Goal: Use online tool/utility: Utilize a website feature to perform a specific function

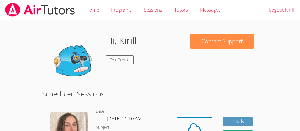
scroll to position [14, 0]
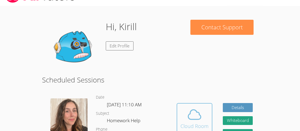
click at [203, 114] on span at bounding box center [194, 114] width 28 height 15
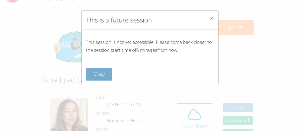
click at [102, 75] on button "Okay" at bounding box center [99, 74] width 26 height 13
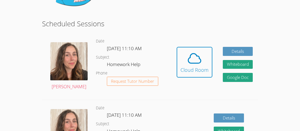
scroll to position [71, 0]
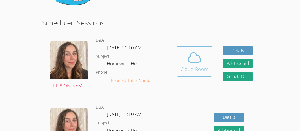
click at [187, 73] on div "Cloud Room" at bounding box center [194, 69] width 28 height 8
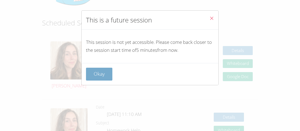
click at [101, 69] on button "Okay" at bounding box center [99, 74] width 26 height 13
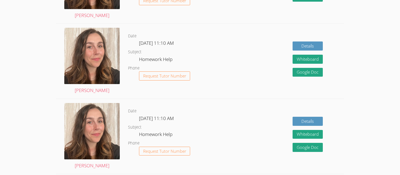
scroll to position [0, 0]
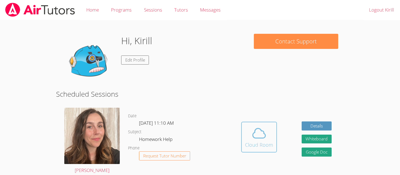
click at [270, 131] on div "Cloud Room" at bounding box center [259, 145] width 28 height 8
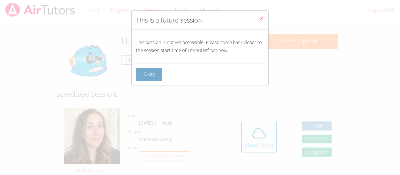
click at [151, 78] on button "Okay" at bounding box center [149, 74] width 26 height 13
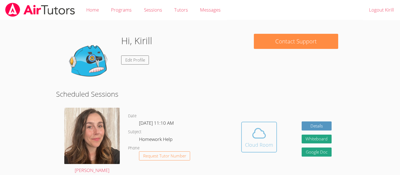
click at [263, 124] on button "Cloud Room" at bounding box center [259, 137] width 36 height 31
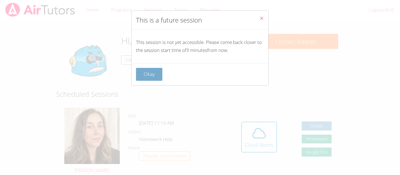
click at [146, 79] on button "Okay" at bounding box center [149, 74] width 26 height 13
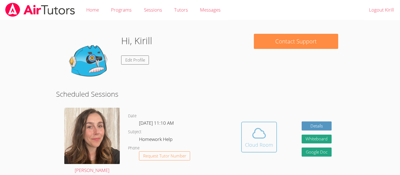
click at [261, 131] on button "Cloud Room" at bounding box center [259, 137] width 36 height 31
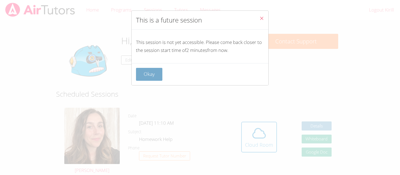
click at [149, 74] on button "Okay" at bounding box center [149, 74] width 26 height 13
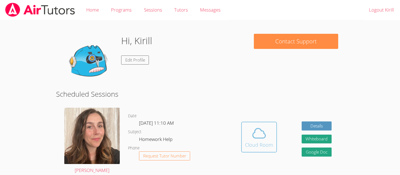
click at [243, 131] on button "Cloud Room" at bounding box center [259, 137] width 36 height 31
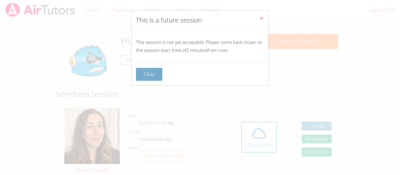
click at [141, 80] on button "Okay" at bounding box center [149, 74] width 26 height 13
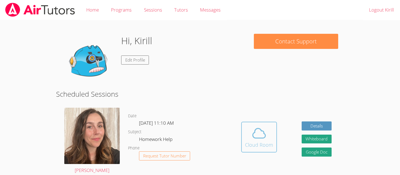
click at [253, 131] on button "Cloud Room" at bounding box center [259, 137] width 36 height 31
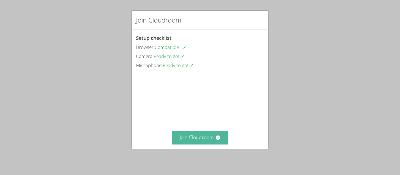
click at [218, 138] on icon at bounding box center [217, 137] width 4 height 4
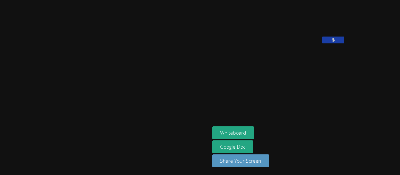
click at [210, 102] on aside "[PERSON_NAME] Whiteboard Google Doc Share Your Screen" at bounding box center [278, 87] width 137 height 175
click at [212, 133] on button "Whiteboard" at bounding box center [232, 132] width 41 height 13
